Goal: Task Accomplishment & Management: Manage account settings

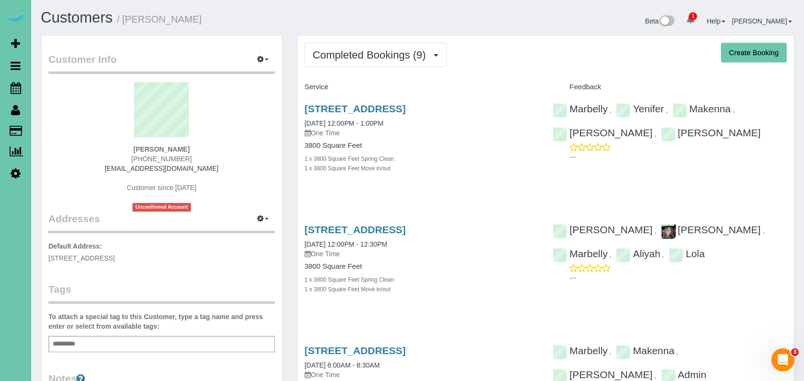
drag, startPoint x: 250, startPoint y: 182, endPoint x: 245, endPoint y: 182, distance: 4.8
click at [250, 182] on div "[PERSON_NAME] [PHONE_NUMBER] [EMAIL_ADDRESS][DOMAIN_NAME] Customer since [DATE]…" at bounding box center [161, 146] width 226 height 129
drag, startPoint x: 187, startPoint y: 161, endPoint x: 134, endPoint y: 162, distance: 52.3
click at [134, 162] on div "[PERSON_NAME] [PHONE_NUMBER] [EMAIL_ADDRESS][DOMAIN_NAME] Customer since [DATE]…" at bounding box center [161, 146] width 226 height 129
copy span "[PHONE_NUMBER]"
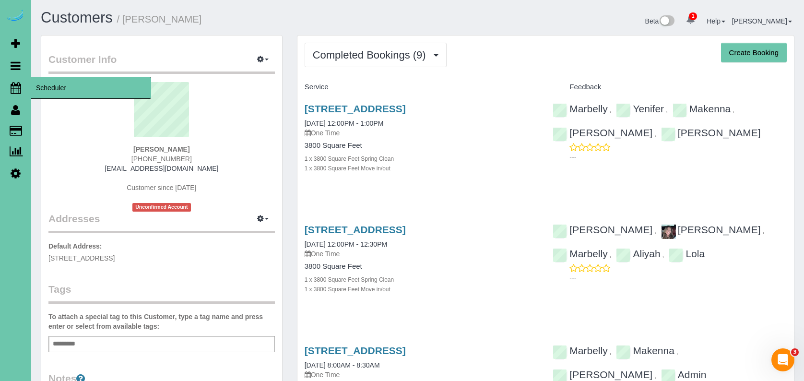
click at [12, 86] on icon at bounding box center [16, 88] width 11 height 12
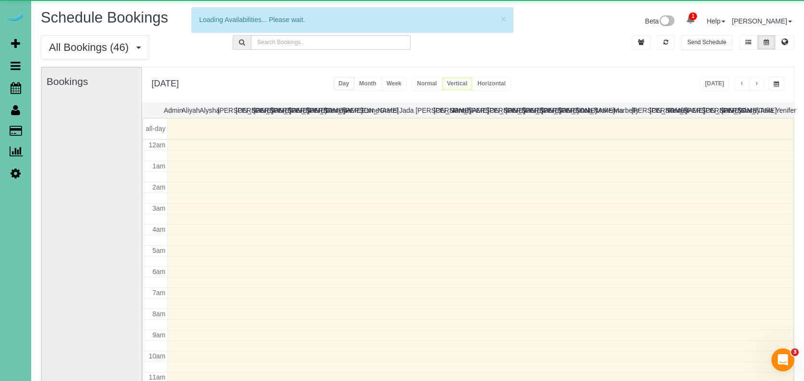
scroll to position [127, 0]
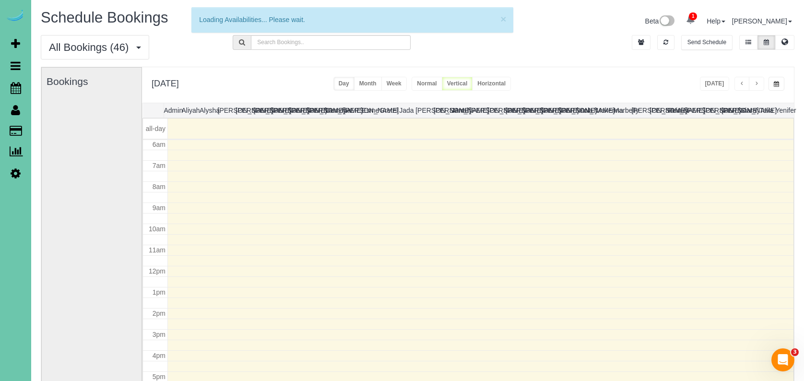
click at [591, 67] on div "[DATE] [DATE] Day Month Week Normal Vertical Horizontal" at bounding box center [468, 84] width 652 height 35
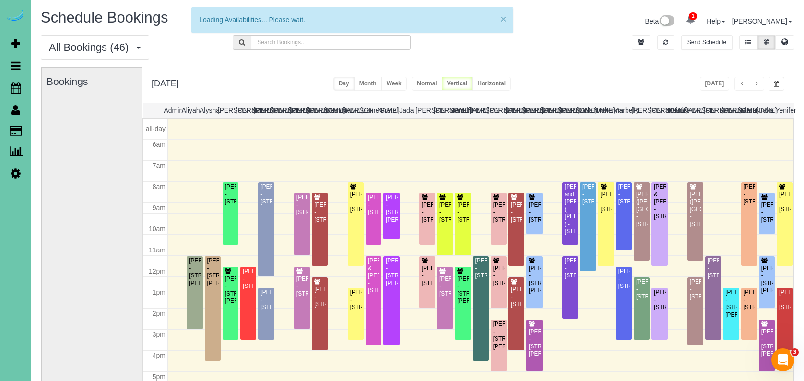
click at [502, 19] on button "×" at bounding box center [503, 19] width 6 height 10
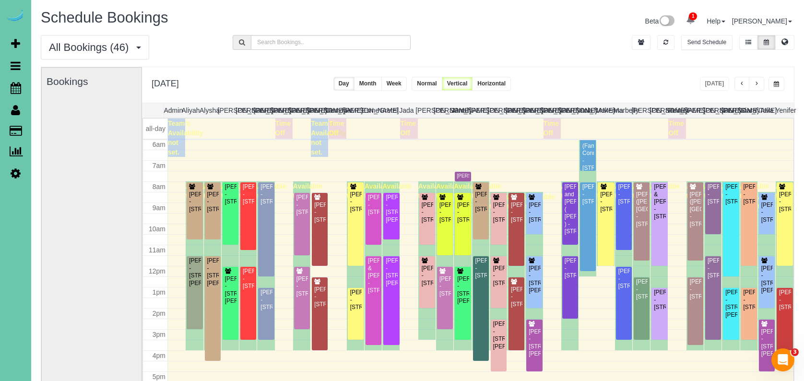
click at [503, 19] on button "×" at bounding box center [503, 19] width 6 height 10
click at [755, 83] on span "button" at bounding box center [756, 84] width 5 height 6
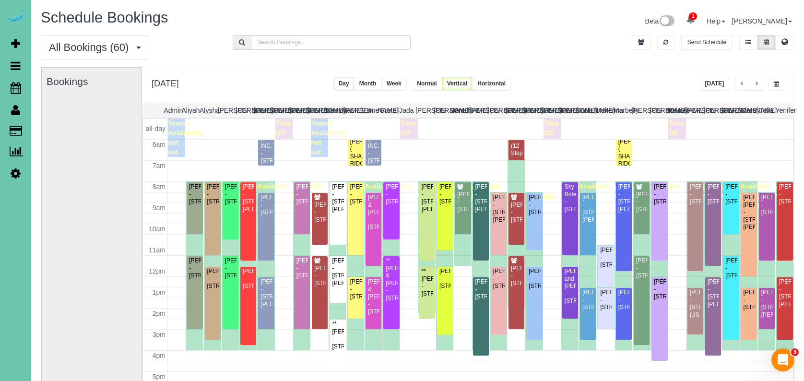
click at [755, 83] on span "button" at bounding box center [756, 84] width 5 height 6
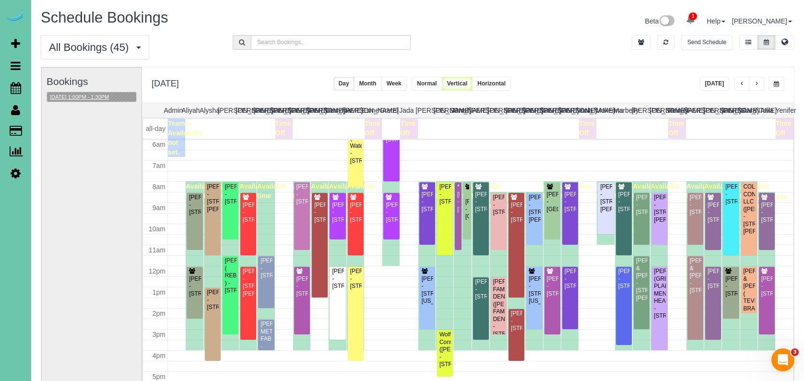
click at [96, 93] on button "[DATE] 1:00PM - 1:30PM" at bounding box center [79, 97] width 65 height 10
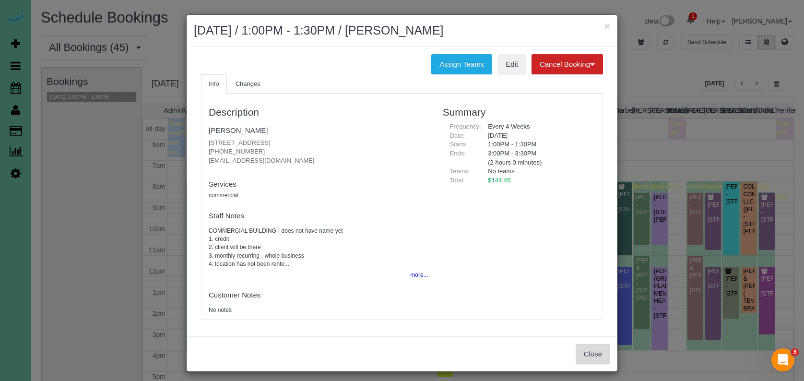
click at [590, 348] on button "Close" at bounding box center [592, 354] width 35 height 20
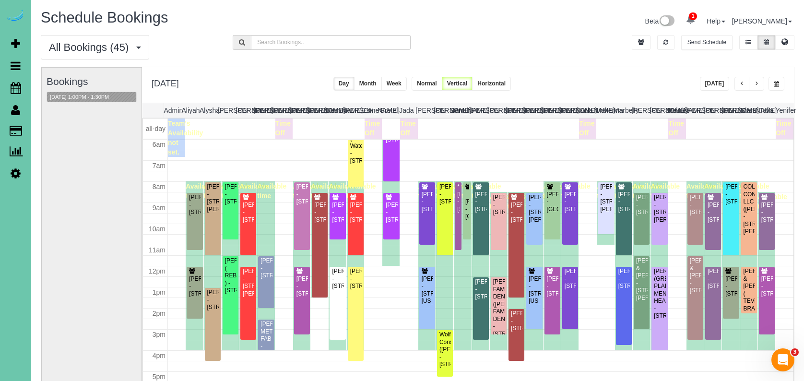
scroll to position [68, 0]
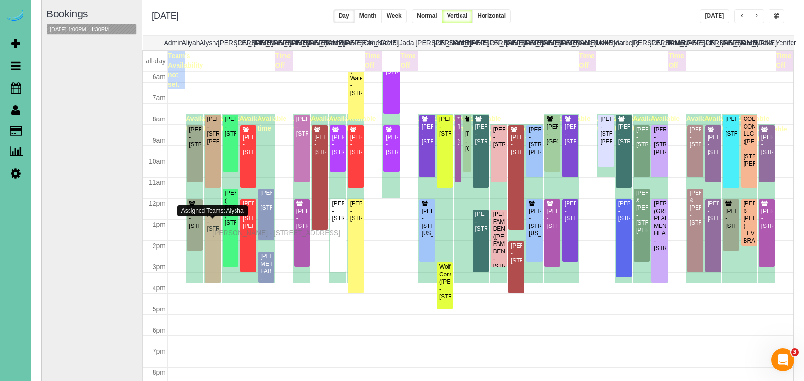
drag, startPoint x: 215, startPoint y: 240, endPoint x: 215, endPoint y: 231, distance: 8.6
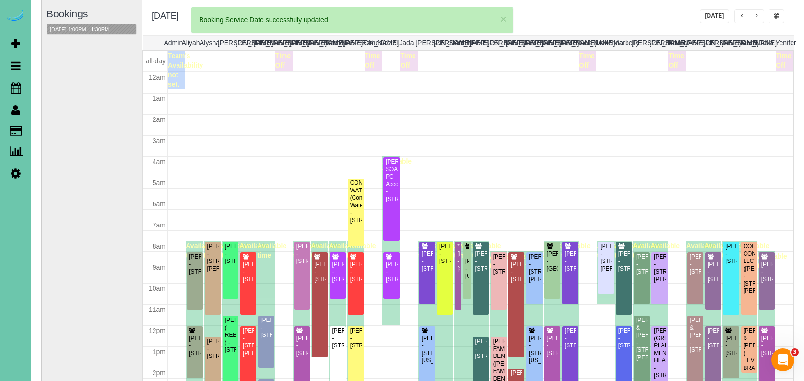
scroll to position [127, 0]
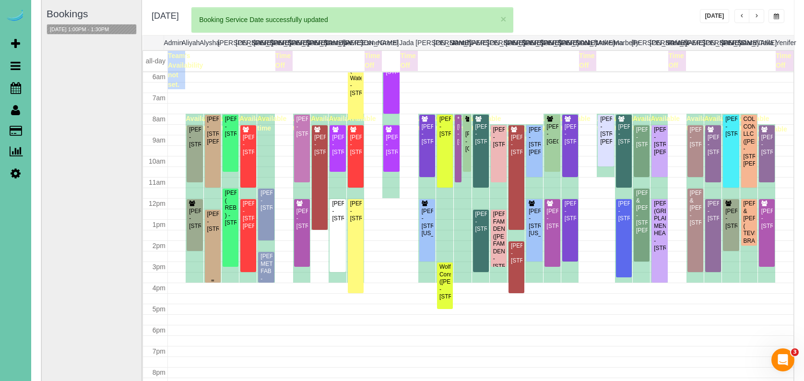
click at [214, 226] on div "[PERSON_NAME] - [STREET_ADDRESS]" at bounding box center [213, 221] width 12 height 22
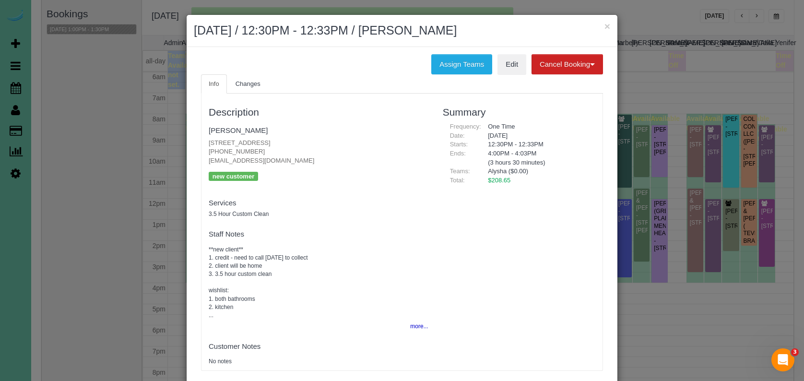
drag, startPoint x: 258, startPoint y: 149, endPoint x: 207, endPoint y: 147, distance: 51.3
click at [207, 147] on div "Description [PERSON_NAME] [STREET_ADDRESS] [PHONE_NUMBER] [EMAIL_ADDRESS][DOMAI…" at bounding box center [318, 231] width 234 height 267
copy p "[PHONE_NUMBER]"
drag, startPoint x: 607, startPoint y: 26, endPoint x: 614, endPoint y: 26, distance: 7.7
click at [608, 26] on button "×" at bounding box center [607, 26] width 6 height 10
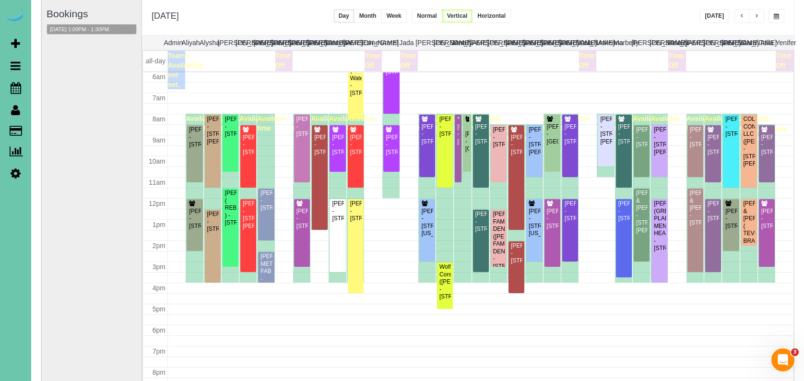
click at [720, 18] on button "[DATE]" at bounding box center [715, 16] width 30 height 14
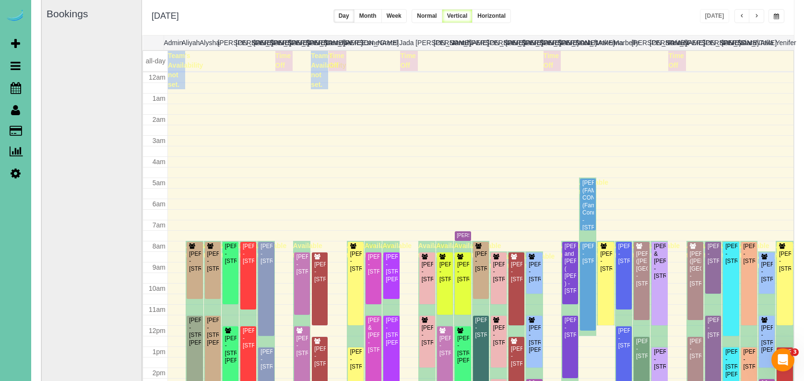
click at [757, 16] on span "button" at bounding box center [756, 16] width 5 height 6
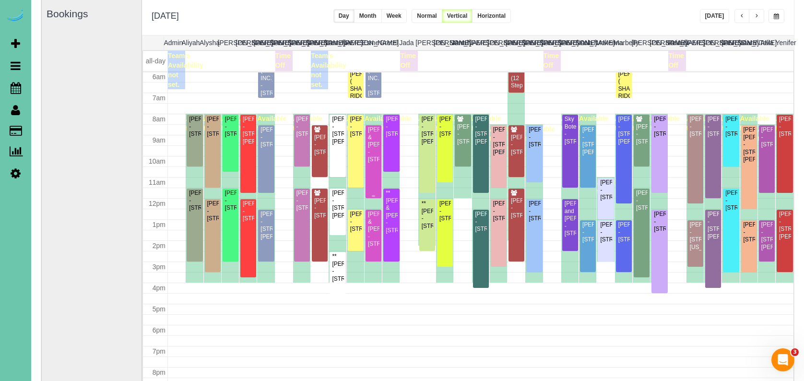
click at [366, 167] on div at bounding box center [373, 161] width 16 height 73
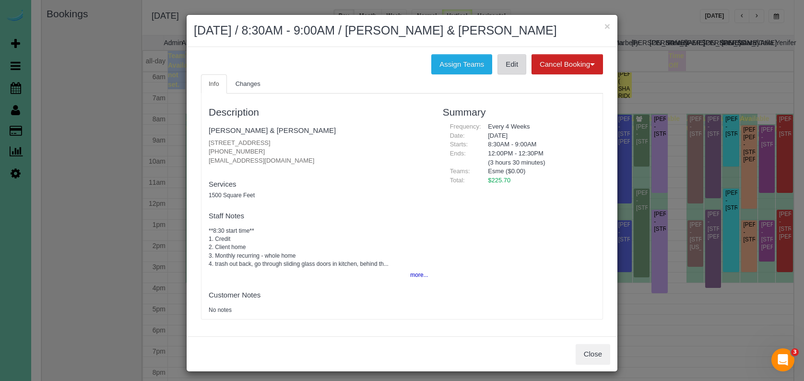
click at [509, 56] on link "Edit" at bounding box center [511, 64] width 29 height 20
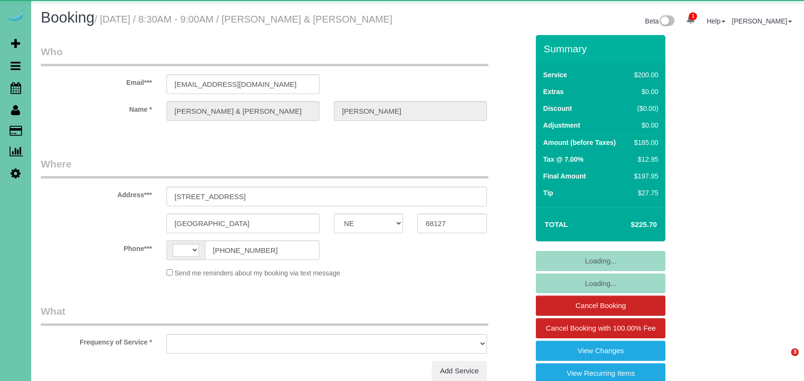
select select "NE"
select select "string:US"
select select "object:661"
select select "string:fspay-804346fb-f883-4d9d-9e37-55bdb866e186"
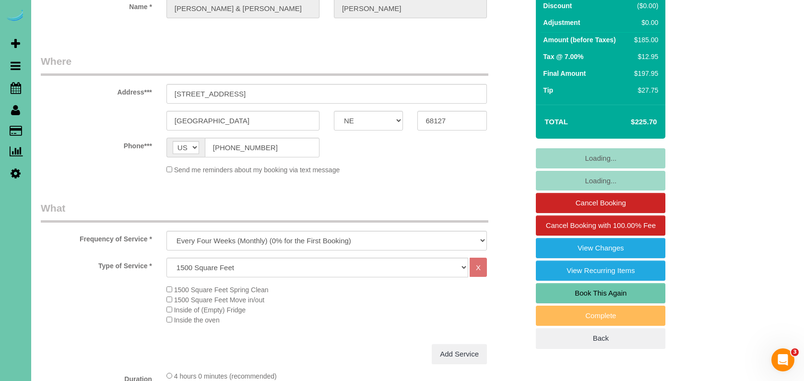
select select "object:919"
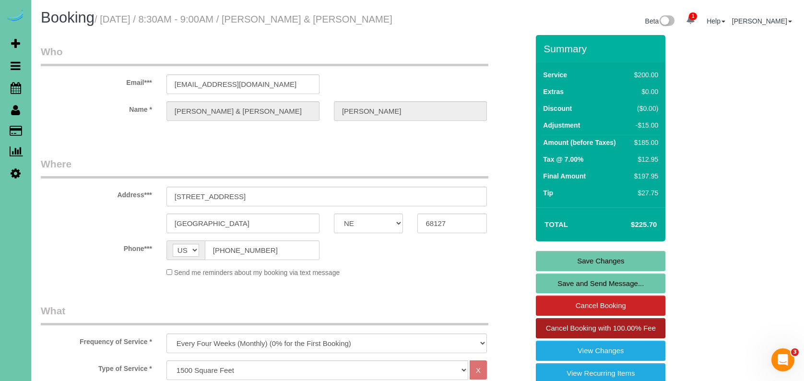
click at [613, 327] on span "Cancel Booking with 100.00% Fee" at bounding box center [601, 328] width 110 height 8
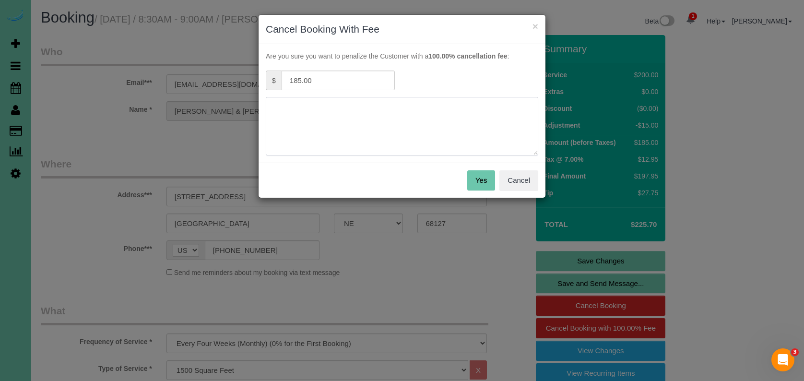
click at [308, 119] on textarea at bounding box center [402, 126] width 272 height 58
type textarea "just got flu shot - not feeling well"
click at [472, 173] on button "Yes" at bounding box center [481, 180] width 28 height 20
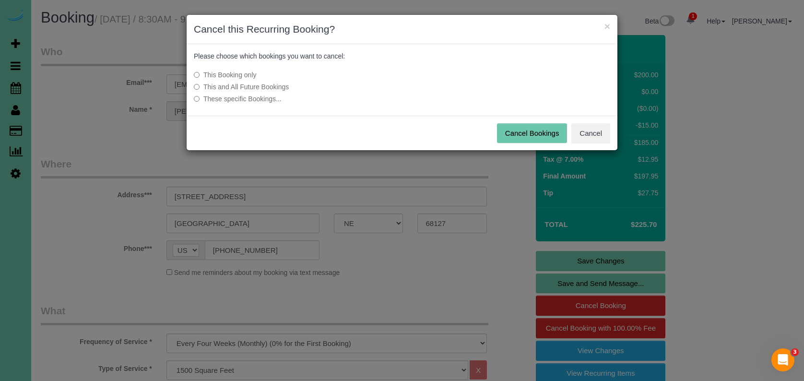
click at [524, 130] on button "Cancel Bookings" at bounding box center [532, 133] width 70 height 20
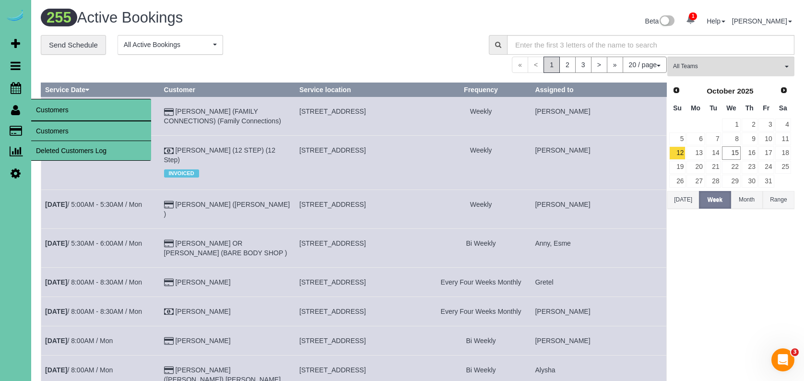
click at [58, 127] on link "Customers" at bounding box center [91, 130] width 120 height 19
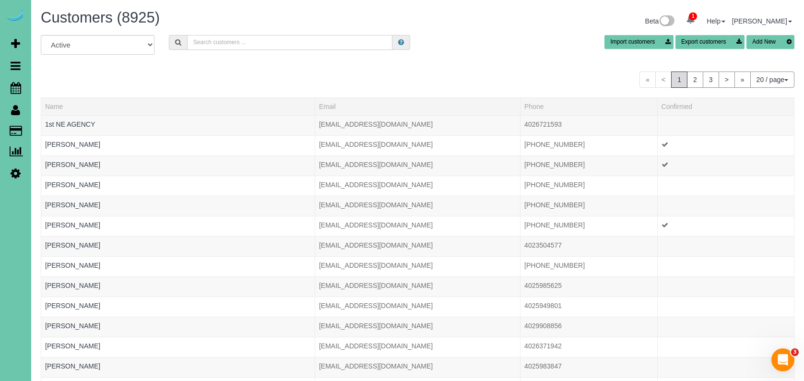
click at [256, 39] on input "text" at bounding box center [290, 42] width 206 height 15
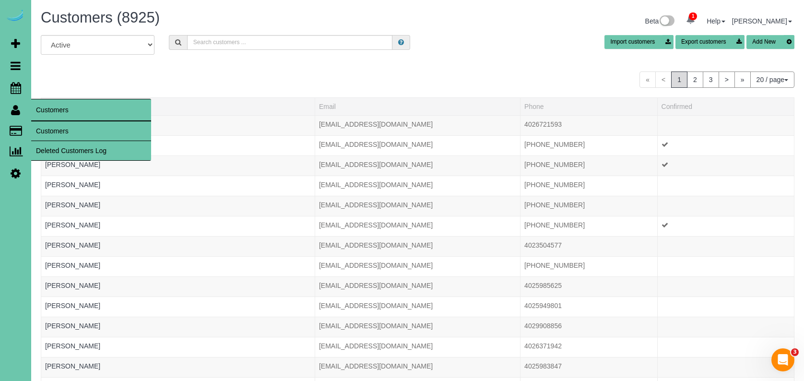
click at [46, 126] on link "Customers" at bounding box center [91, 130] width 120 height 19
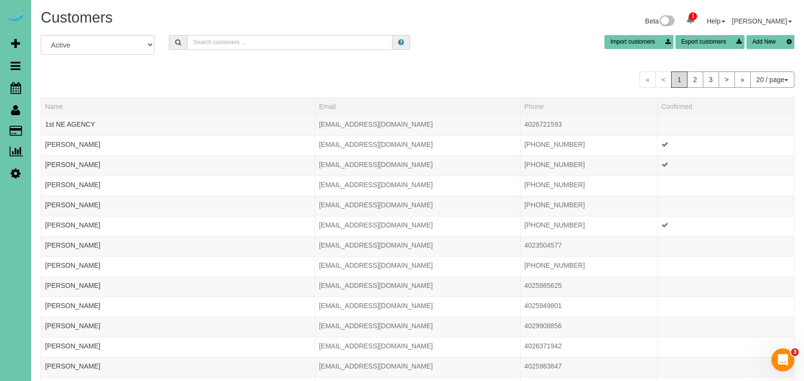
click at [201, 41] on input "text" at bounding box center [290, 42] width 206 height 15
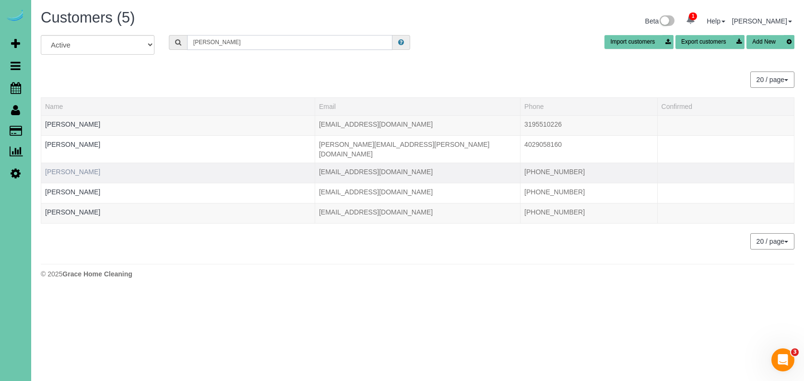
type input "Eric b"
click at [57, 168] on link "[PERSON_NAME]" at bounding box center [72, 172] width 55 height 8
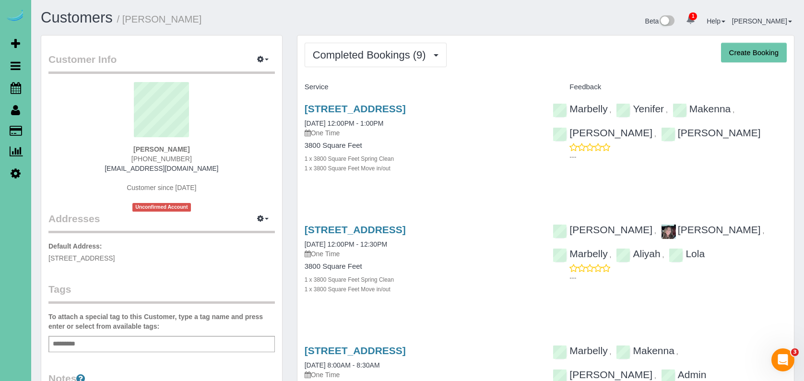
drag, startPoint x: 173, startPoint y: 157, endPoint x: 136, endPoint y: 157, distance: 36.9
click at [136, 157] on div "[PERSON_NAME] [PHONE_NUMBER] [EMAIL_ADDRESS][DOMAIN_NAME] Customer since [DATE]…" at bounding box center [161, 146] width 226 height 129
click at [406, 226] on link "[STREET_ADDRESS]" at bounding box center [354, 229] width 101 height 11
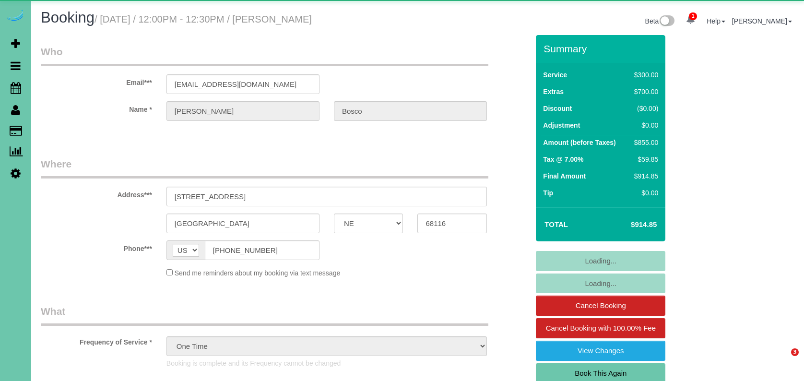
select select "NE"
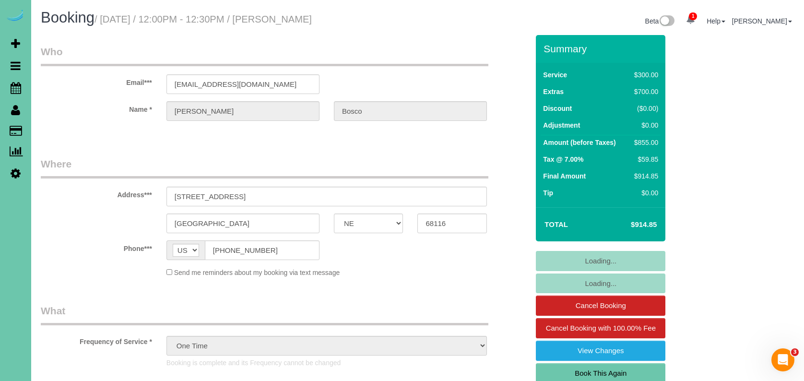
select select "object:880"
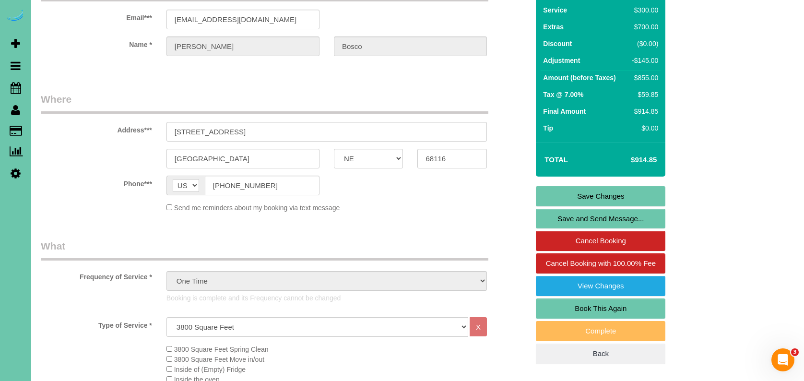
scroll to position [76, 0]
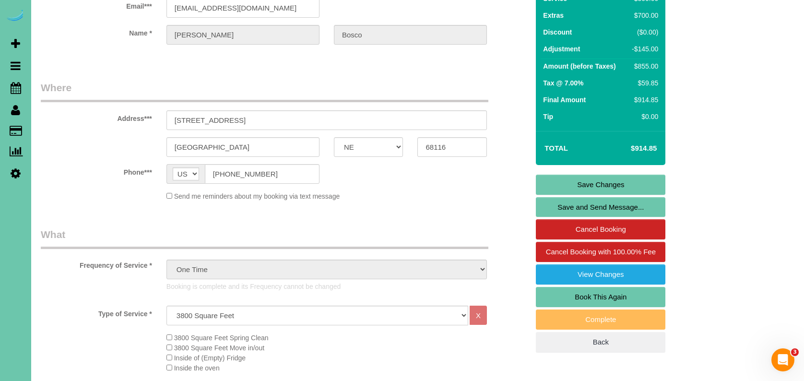
drag, startPoint x: 548, startPoint y: 291, endPoint x: 541, endPoint y: 291, distance: 6.7
click at [548, 291] on link "Book This Again" at bounding box center [600, 297] width 129 height 20
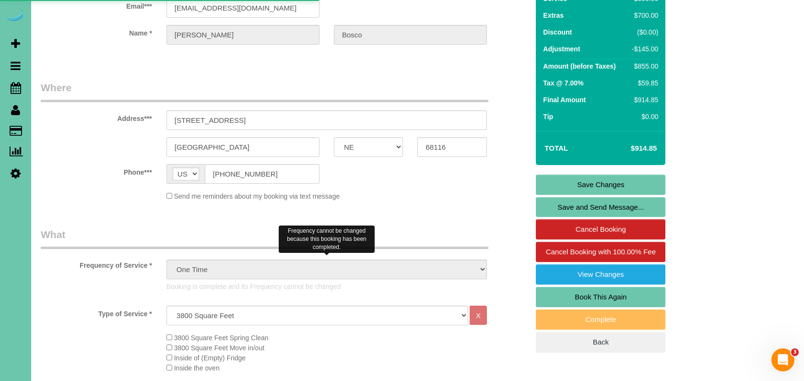
select select "NE"
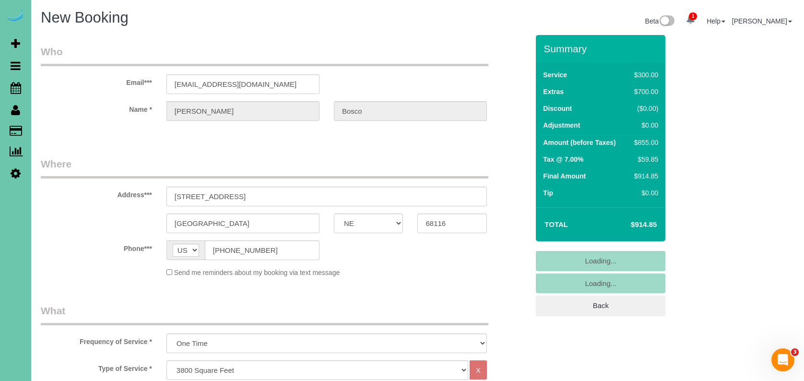
select select "object:1671"
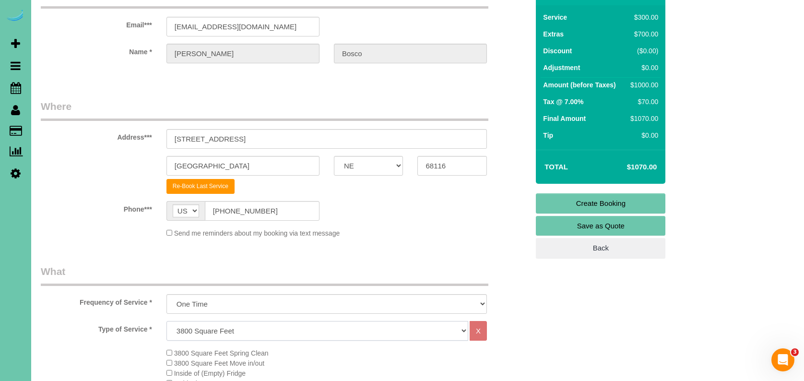
select select "160"
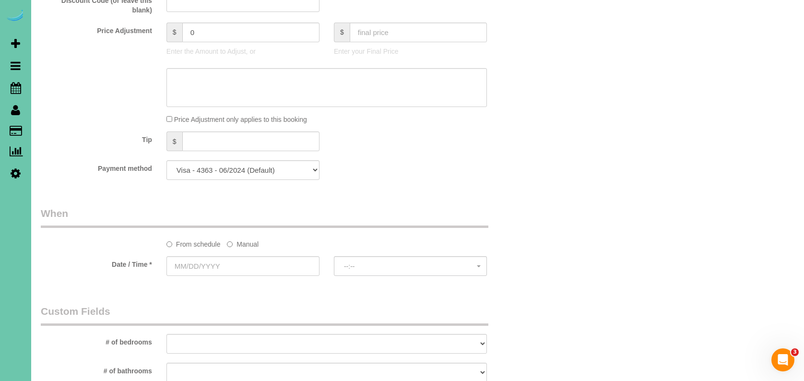
scroll to position [514, 0]
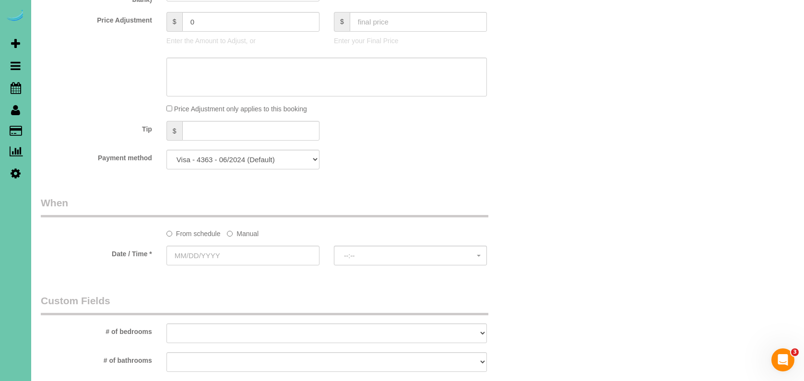
click at [249, 232] on label "Manual" at bounding box center [243, 231] width 32 height 13
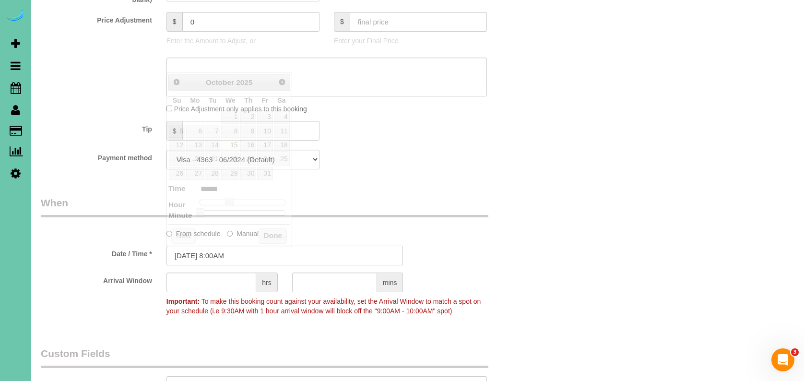
click at [239, 258] on input "10/15/2025 8:00AM" at bounding box center [284, 255] width 237 height 20
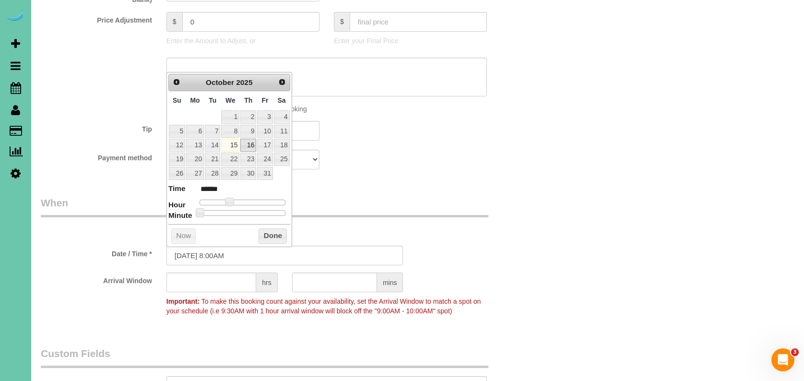
click at [245, 143] on link "16" at bounding box center [248, 145] width 16 height 13
click at [222, 254] on input "10/16/2025 8:00AM" at bounding box center [284, 255] width 237 height 20
type input "10/16/2025 8:30AM"
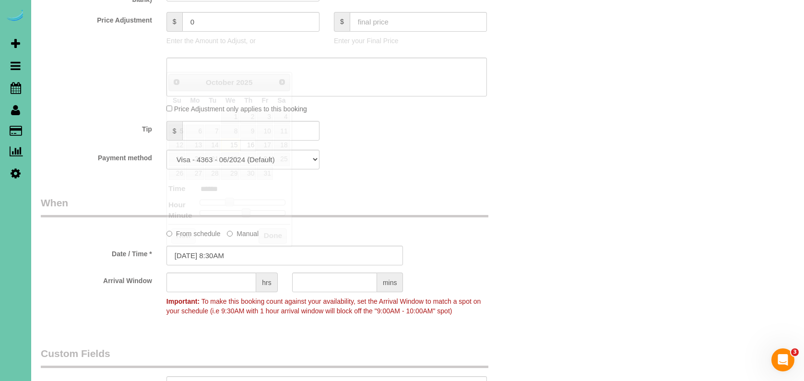
click at [478, 176] on div "Who Email*** dougjbosco@gmail.com Name * Eric Bosco Where Address*** 5921 N 169…" at bounding box center [285, 167] width 502 height 1293
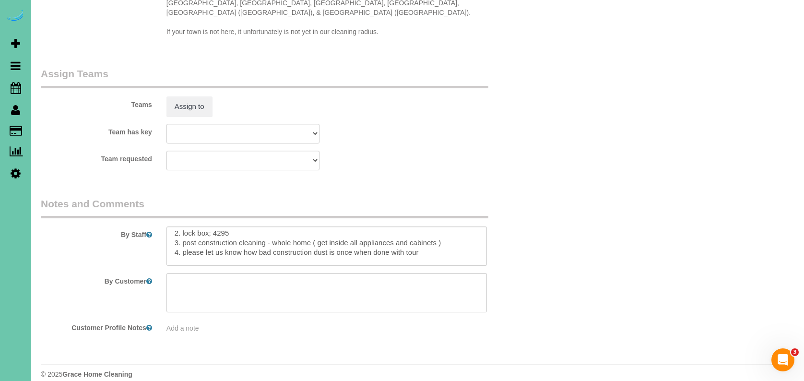
scroll to position [19, 0]
drag, startPoint x: 448, startPoint y: 232, endPoint x: 183, endPoint y: 236, distance: 265.2
click at [183, 236] on textarea at bounding box center [326, 245] width 320 height 39
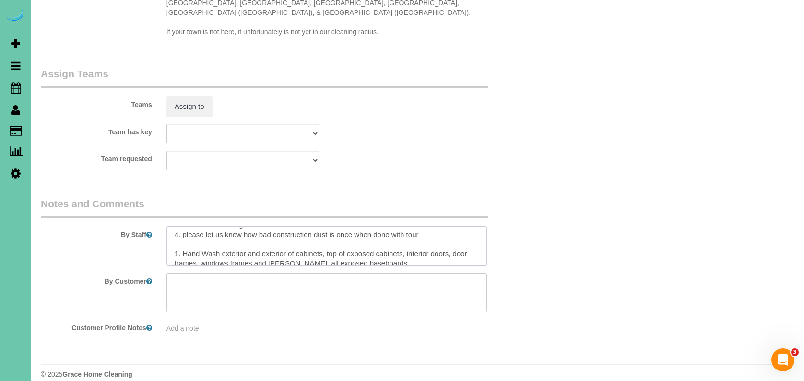
scroll to position [54, 0]
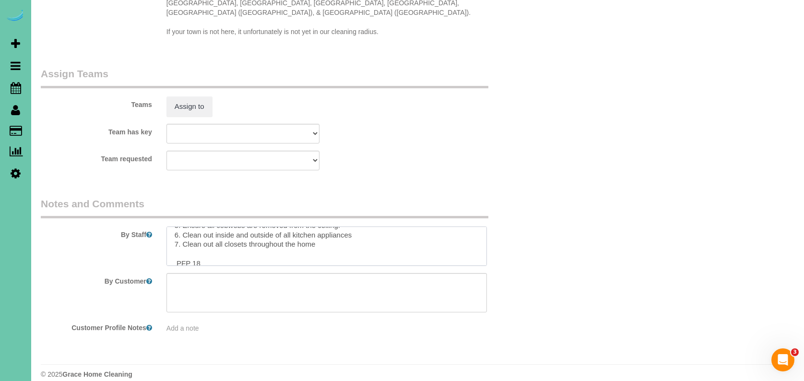
drag, startPoint x: 186, startPoint y: 265, endPoint x: 222, endPoint y: 294, distance: 46.7
click at [222, 296] on sui-booking-comments "By Staff By Customer Customer Profile Notes Add a note" at bounding box center [285, 265] width 488 height 136
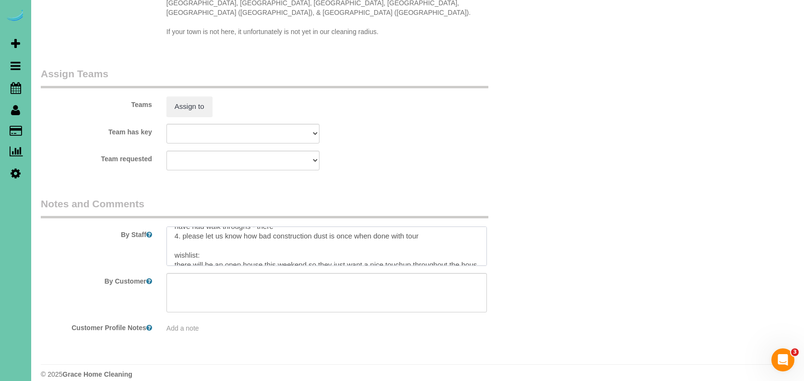
scroll to position [58, 0]
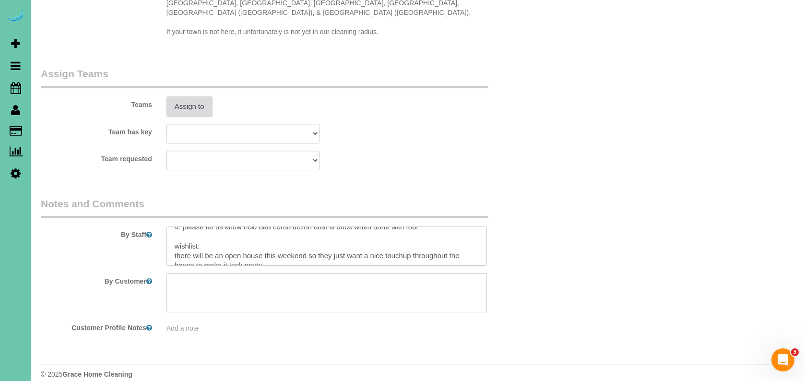
type textarea "** park in the driveway *** 1. credit 2. lock box; 4295 3. 3.5 hour custom clea…"
click at [176, 97] on button "Assign to" at bounding box center [189, 106] width 46 height 20
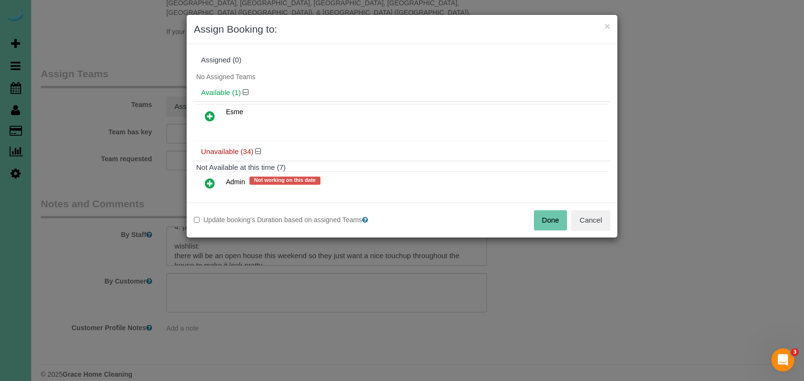
click at [213, 117] on icon at bounding box center [210, 116] width 10 height 12
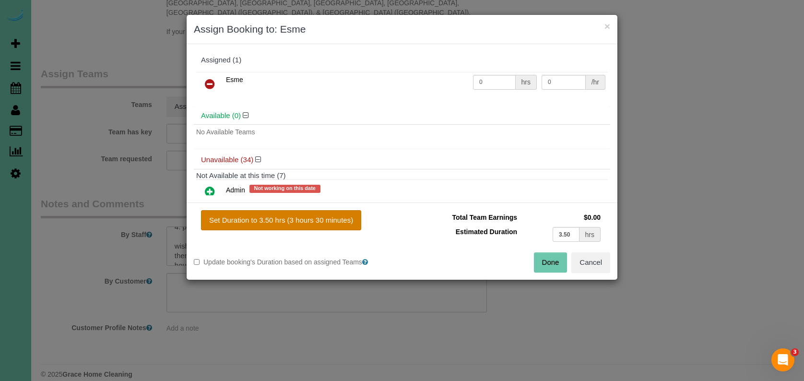
click at [276, 224] on button "Set Duration to 3.50 hrs (3 hours 30 minutes)" at bounding box center [281, 220] width 160 height 20
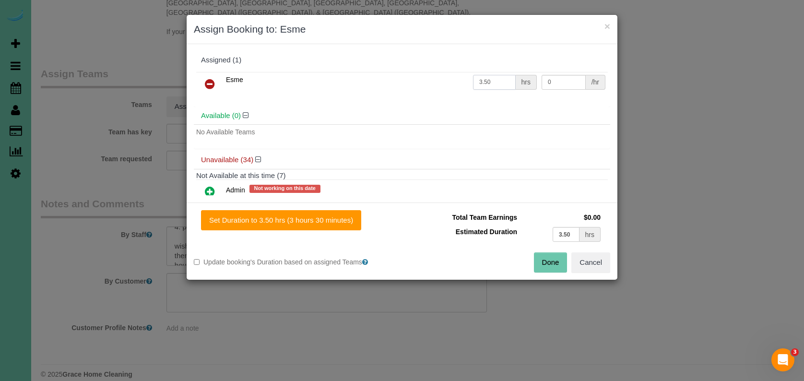
drag, startPoint x: 500, startPoint y: 81, endPoint x: 367, endPoint y: 71, distance: 133.2
click at [369, 72] on tr "Esme 3.50 hrs 0 /hr" at bounding box center [401, 84] width 411 height 24
type input "7"
click at [546, 261] on button "Done" at bounding box center [551, 262] width 34 height 20
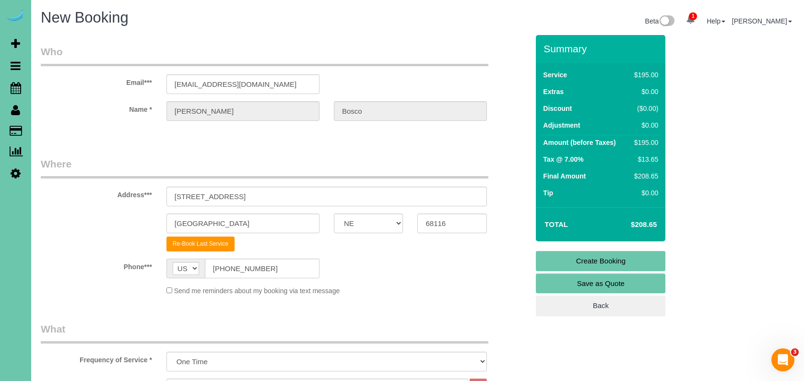
scroll to position [0, 0]
click at [547, 263] on link "Create Booking" at bounding box center [600, 261] width 129 height 20
